Goal: Information Seeking & Learning: Check status

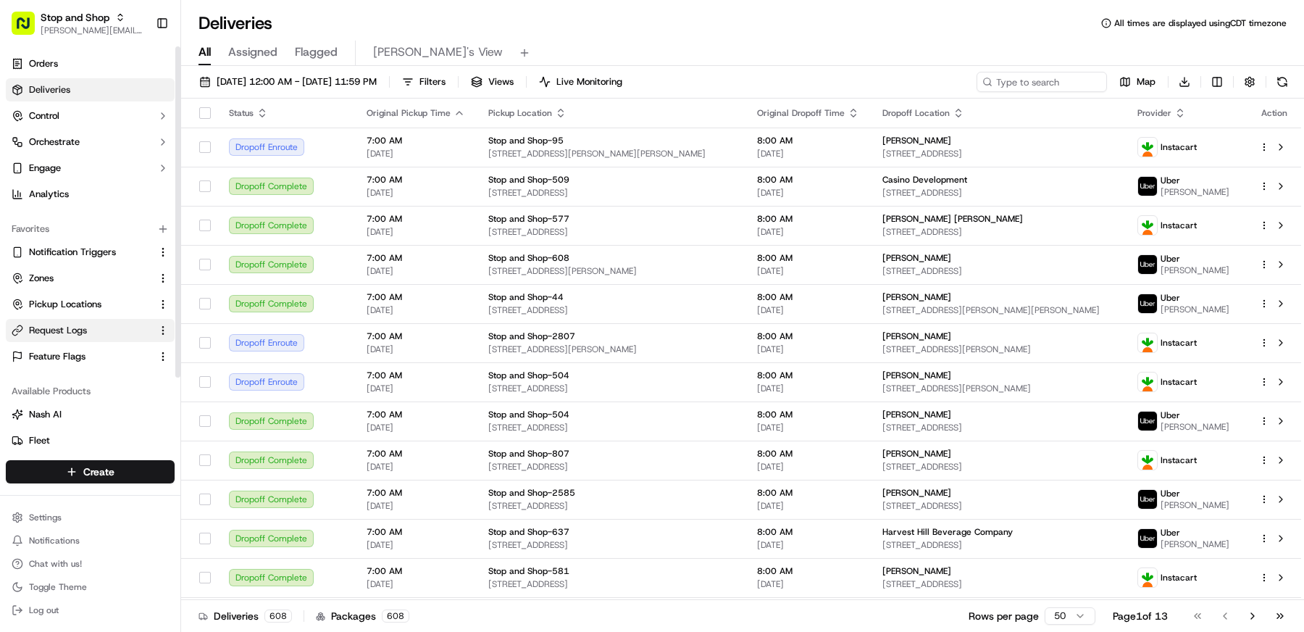
click at [67, 324] on span "Request Logs" at bounding box center [58, 330] width 58 height 13
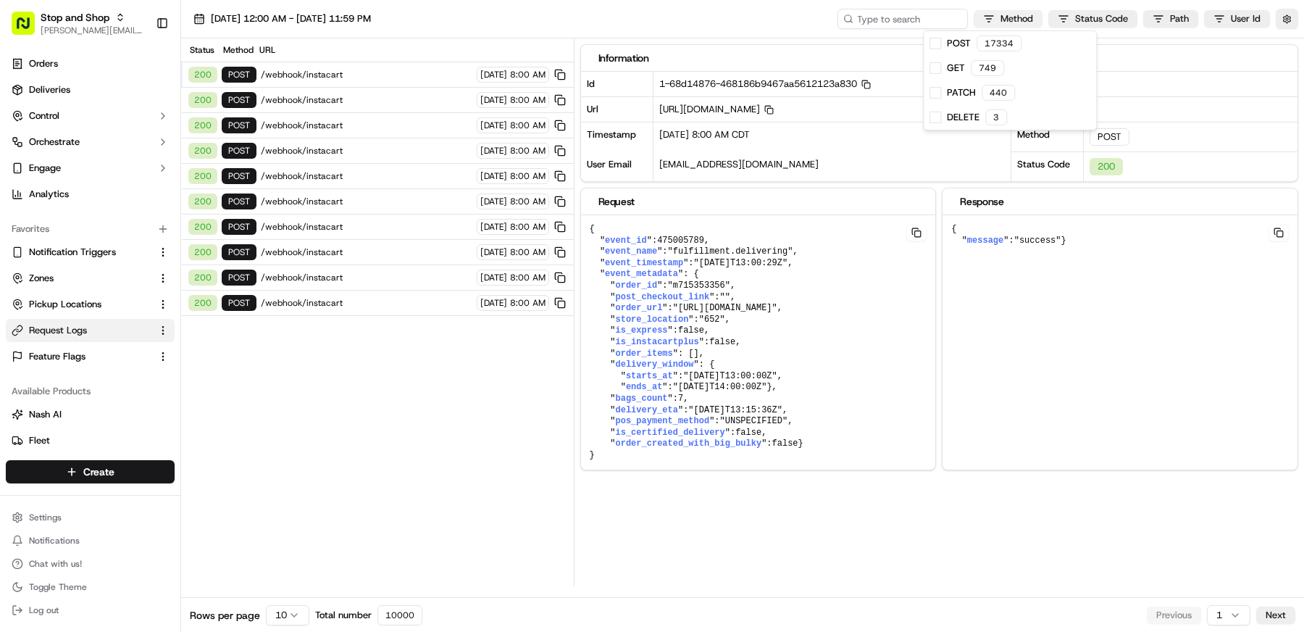
click at [1023, 14] on html "Stop and Shop [EMAIL_ADDRESS][DOMAIN_NAME] Toggle Sidebar Orders Deliveries Con…" at bounding box center [652, 316] width 1304 height 632
click at [927, 92] on div "PATCH 440" at bounding box center [1010, 92] width 172 height 25
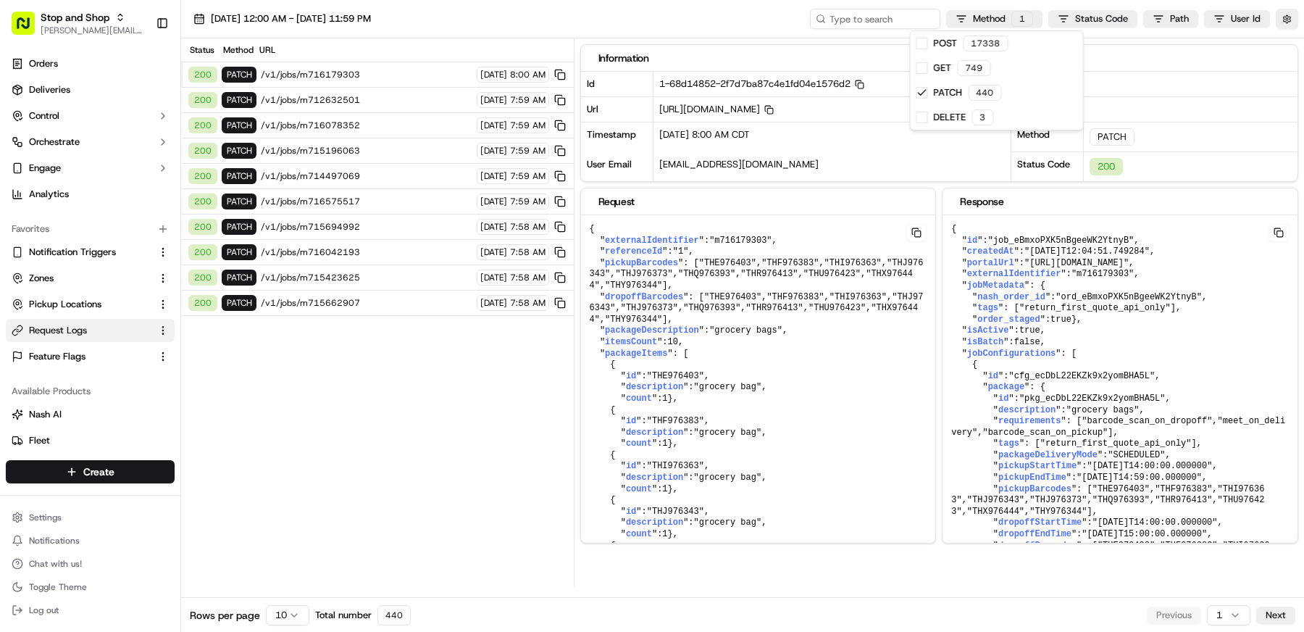
click at [338, 71] on html "Stop and Shop [EMAIL_ADDRESS][DOMAIN_NAME] Toggle Sidebar Orders Deliveries Con…" at bounding box center [652, 316] width 1304 height 632
click at [922, 233] on button at bounding box center [916, 232] width 20 height 17
click at [920, 231] on button at bounding box center [916, 232] width 20 height 17
click at [917, 228] on button at bounding box center [916, 232] width 20 height 17
click at [407, 138] on div "200 PATCH /v1/jobs/m715196063 [DATE] 7:59 AM" at bounding box center [377, 150] width 393 height 25
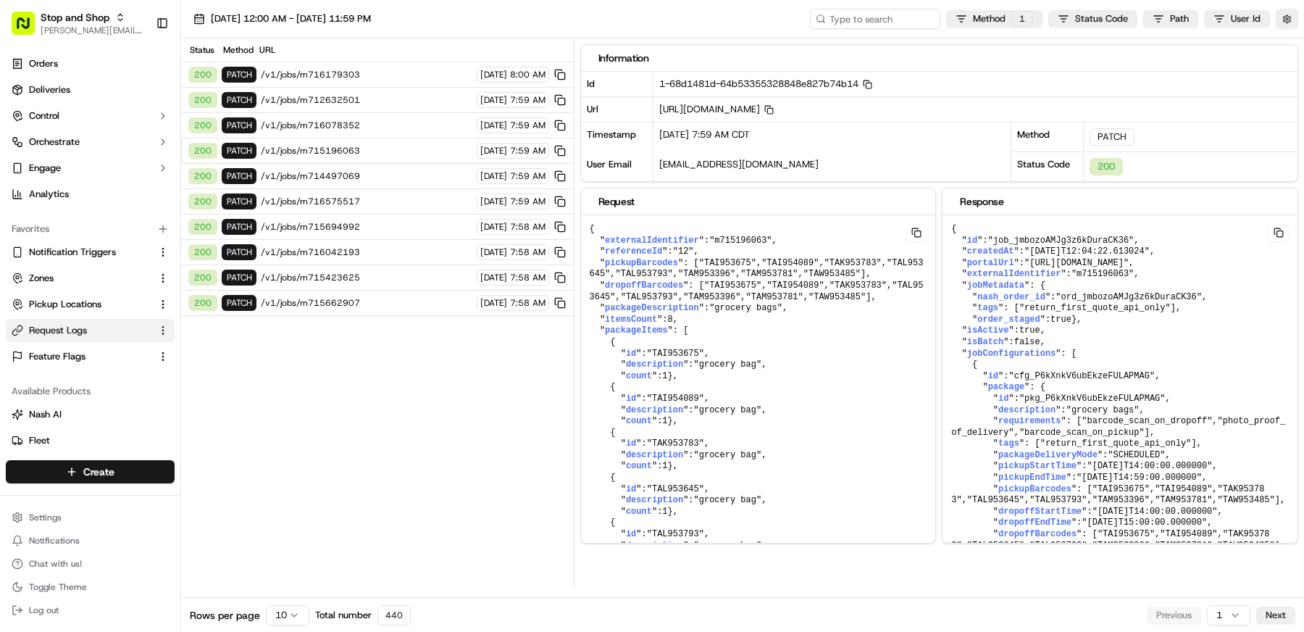
click at [372, 115] on div "200 PATCH /v1/jobs/m716078352 [DATE] 7:59 AM" at bounding box center [377, 125] width 393 height 25
click at [372, 164] on div "200 PATCH /v1/jobs/m714497069 [DATE] 7:59 AM" at bounding box center [377, 176] width 393 height 25
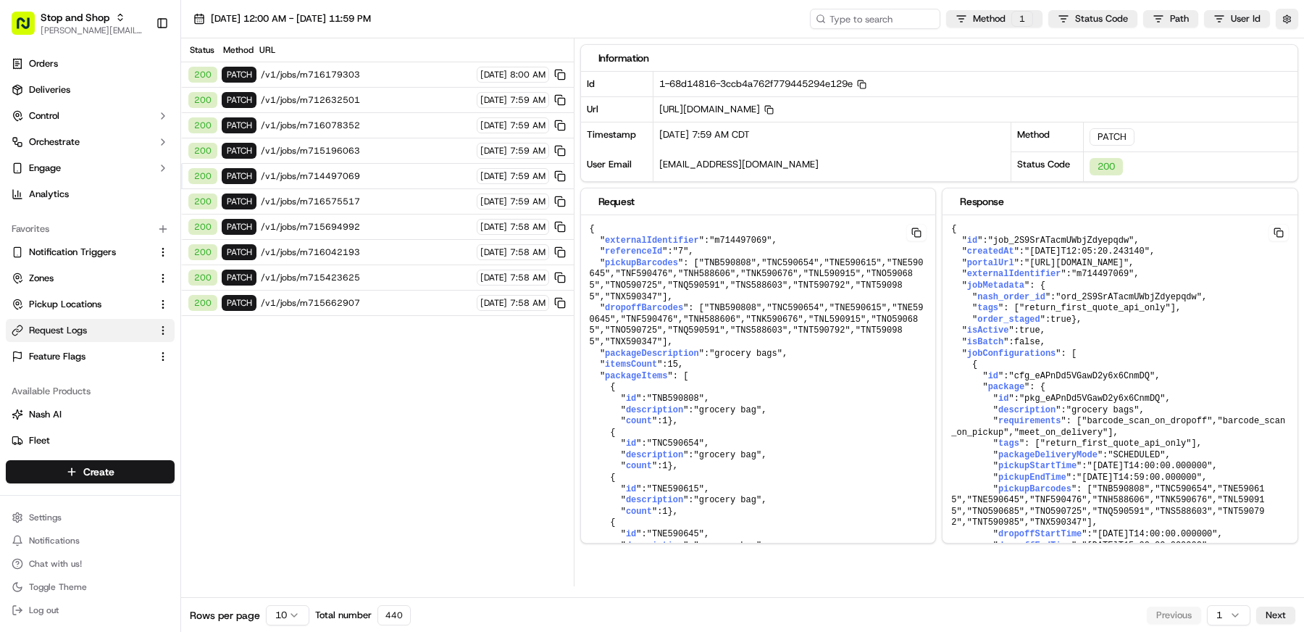
click at [364, 221] on span "/v1/jobs/m715694992" at bounding box center [367, 227] width 212 height 12
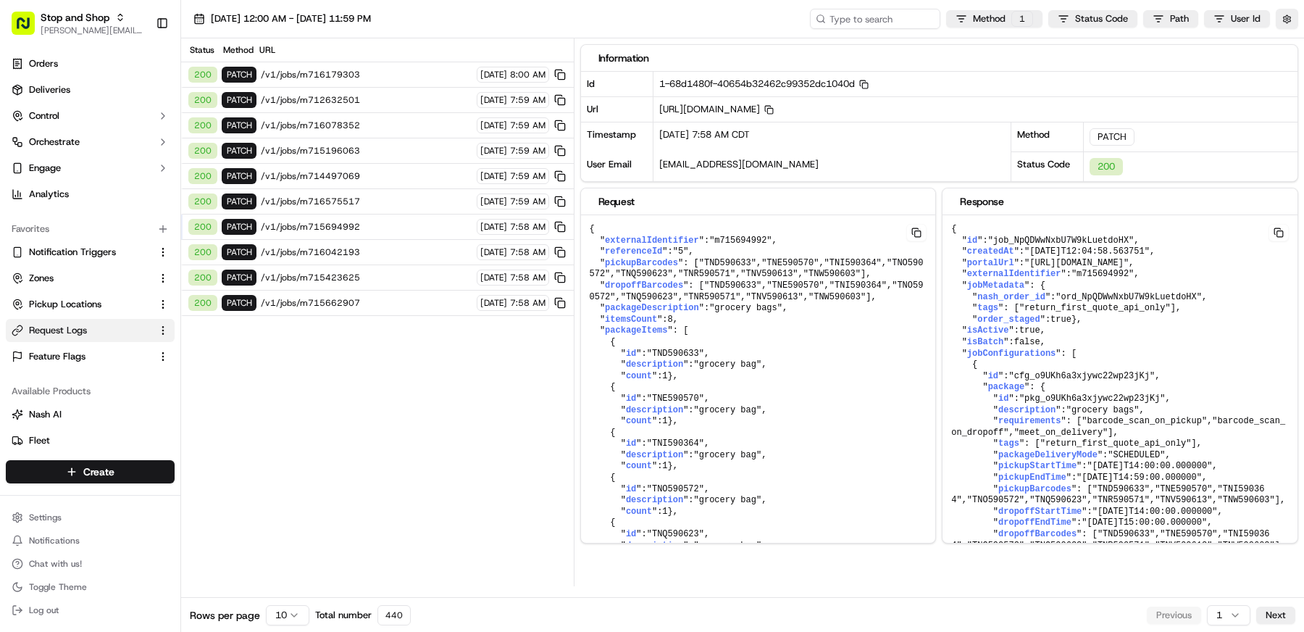
click at [365, 265] on div "200 PATCH /v1/jobs/m715423625 [DATE] 7:58 AM" at bounding box center [377, 277] width 393 height 25
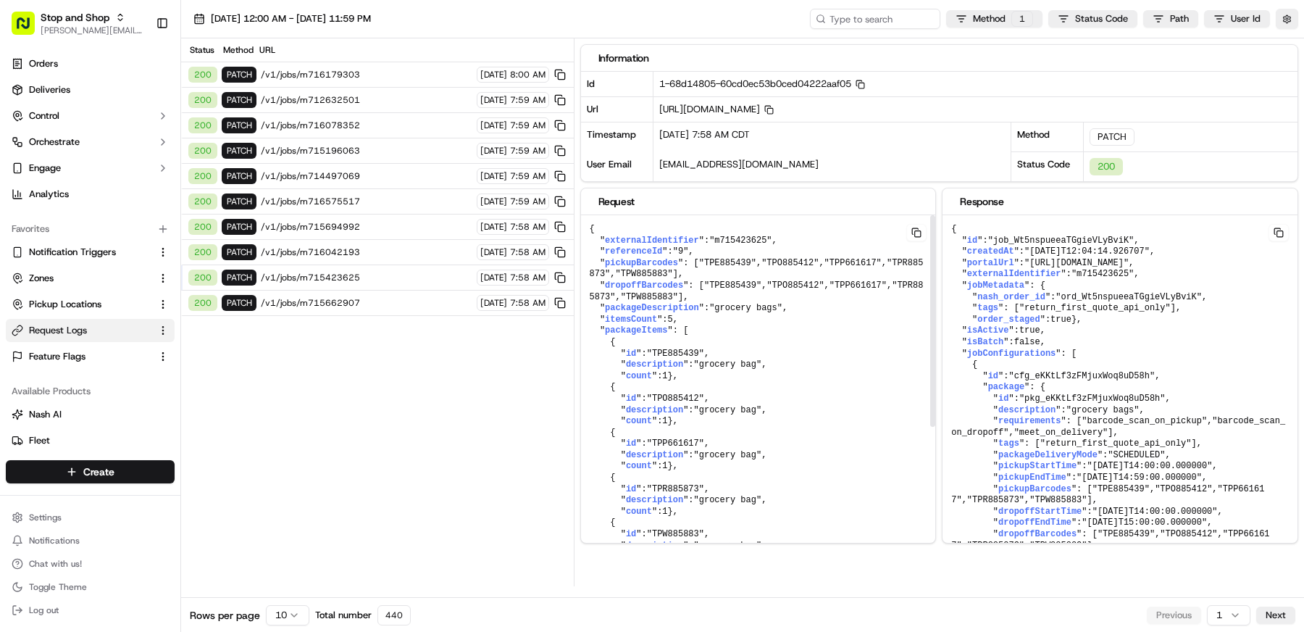
click at [917, 228] on button at bounding box center [916, 232] width 20 height 17
click at [917, 230] on button at bounding box center [916, 232] width 20 height 17
click at [774, 113] on span "[URL][DOMAIN_NAME] Copy [URL][DOMAIN_NAME]" at bounding box center [716, 109] width 114 height 12
click at [774, 111] on icon "button" at bounding box center [768, 109] width 9 height 9
